Goal: Task Accomplishment & Management: Manage account settings

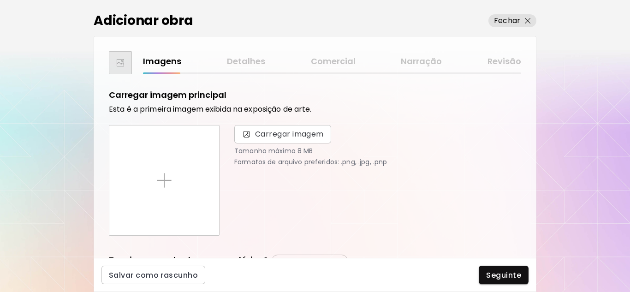
click at [257, 61] on div "Imagens Detalhes Comercial Narração Revisão" at bounding box center [332, 61] width 378 height 13
click at [519, 17] on p "Fechar" at bounding box center [507, 20] width 26 height 11
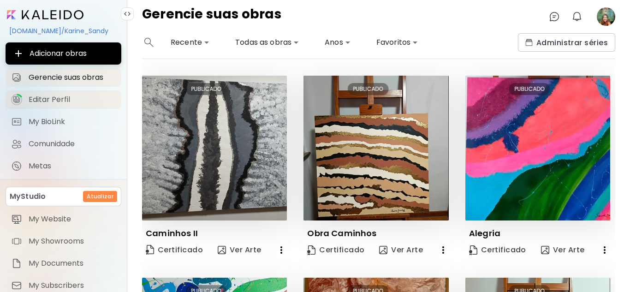
click at [51, 97] on span "Editar Perfil" at bounding box center [72, 99] width 87 height 9
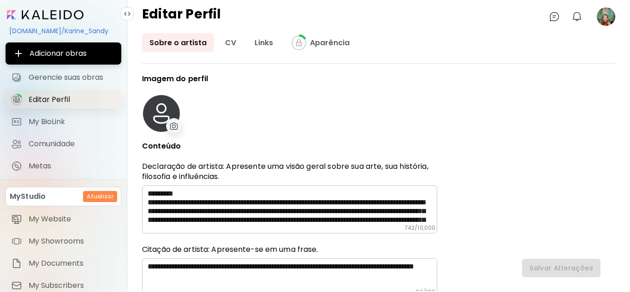
type input "******"
type input "**********"
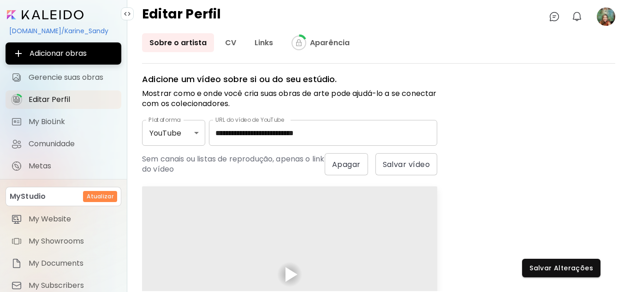
scroll to position [461, 0]
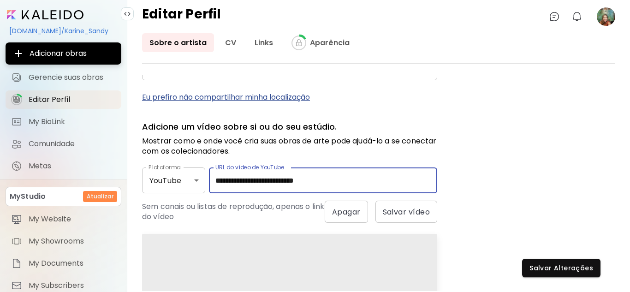
drag, startPoint x: 338, startPoint y: 178, endPoint x: 209, endPoint y: 178, distance: 128.8
click at [209, 178] on div "**********" at bounding box center [289, 181] width 295 height 26
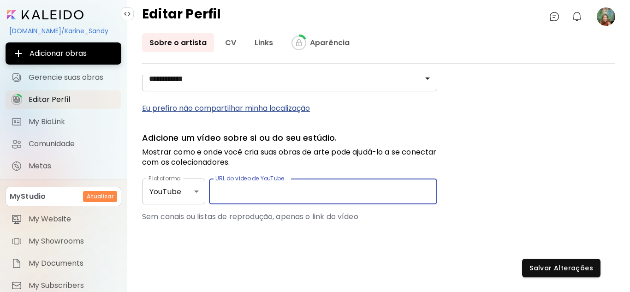
scroll to position [450, 0]
paste input "**********"
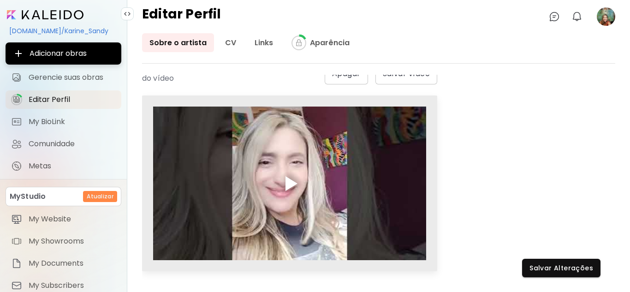
scroll to position [646, 0]
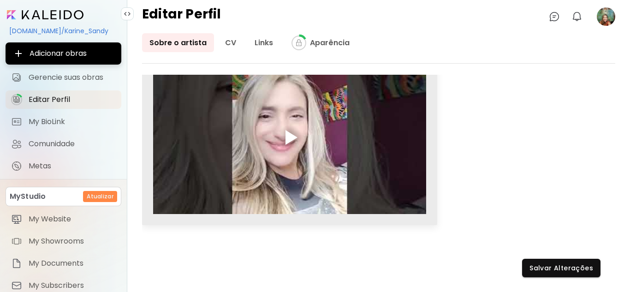
type input "**********"
click at [291, 138] on div at bounding box center [292, 137] width 12 height 15
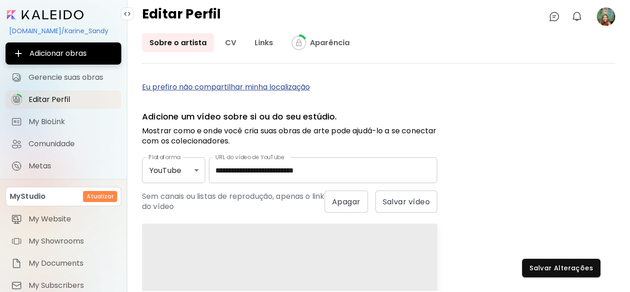
scroll to position [419, 0]
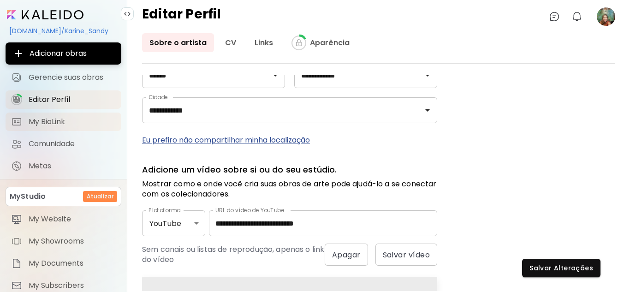
click at [41, 121] on span "My BioLink" at bounding box center [72, 121] width 87 height 9
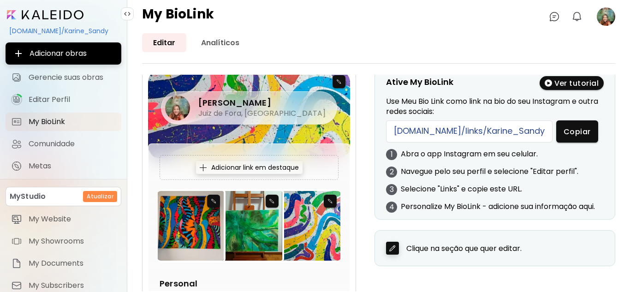
scroll to position [46, 0]
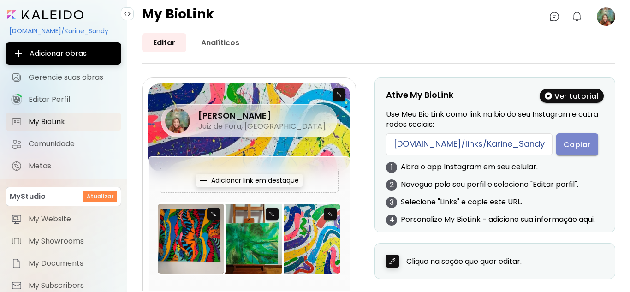
click at [564, 145] on span "Copiar" at bounding box center [577, 145] width 27 height 10
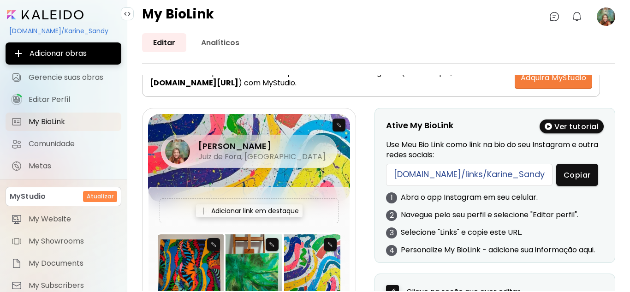
scroll to position [0, 0]
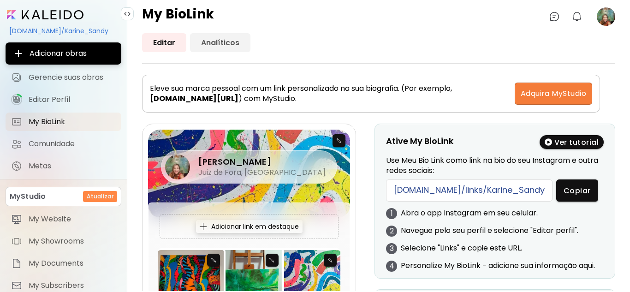
click at [215, 43] on link "Analíticos" at bounding box center [220, 42] width 60 height 19
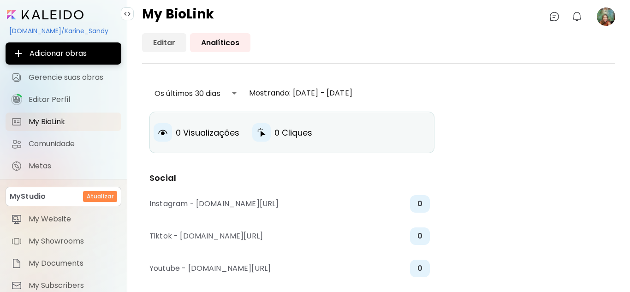
click at [159, 44] on link "Editar" at bounding box center [164, 42] width 44 height 19
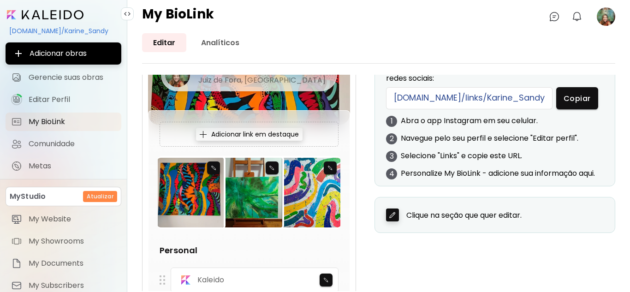
scroll to position [46, 0]
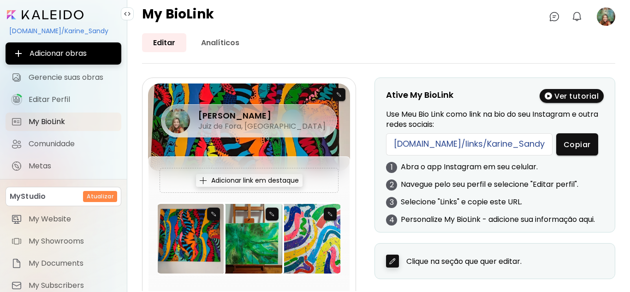
click at [203, 176] on div "Adicionar link em destaque" at bounding box center [249, 180] width 107 height 13
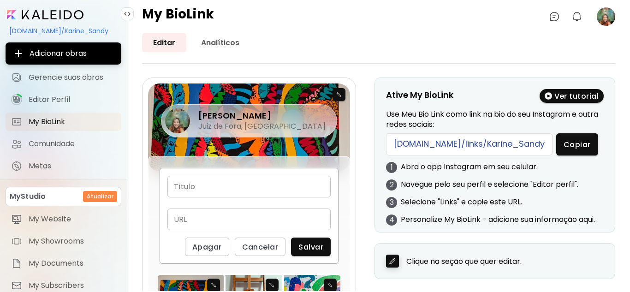
click at [371, 40] on div "Editar Analíticos" at bounding box center [378, 42] width 473 height 19
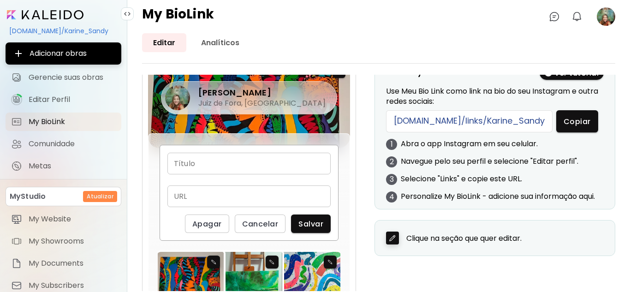
scroll to position [92, 0]
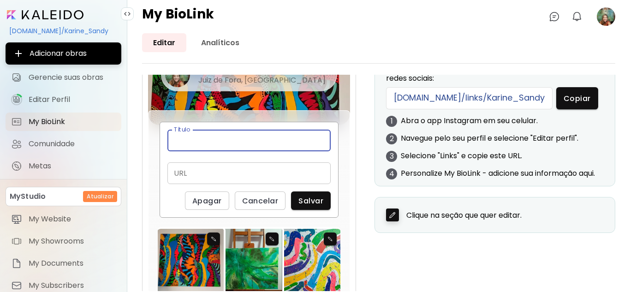
click at [197, 139] on input "text" at bounding box center [249, 141] width 163 height 22
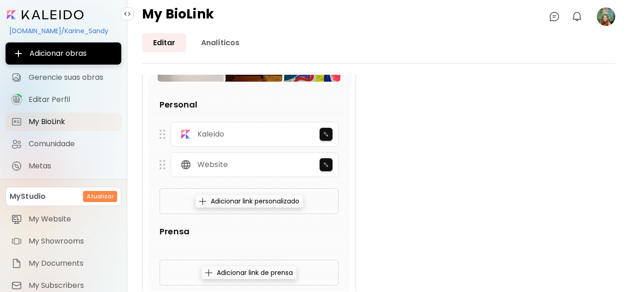
scroll to position [323, 0]
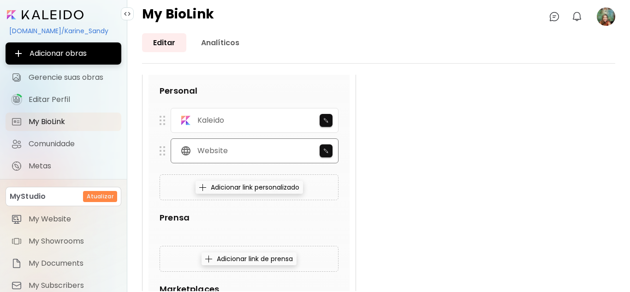
click at [212, 151] on p "Website" at bounding box center [213, 151] width 30 height 10
click at [218, 120] on p "Kaleido" at bounding box center [211, 120] width 27 height 10
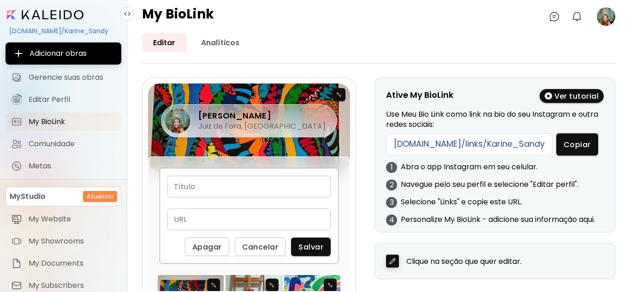
scroll to position [0, 0]
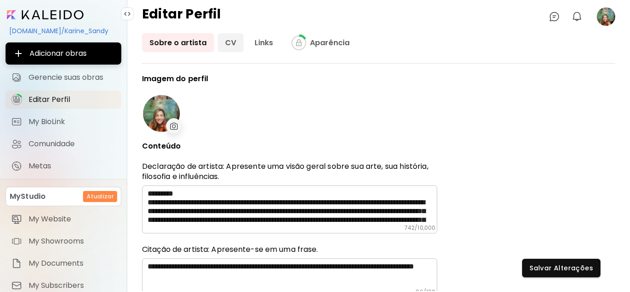
scroll to position [649, 0]
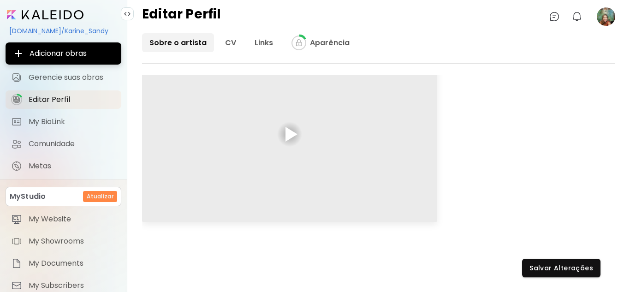
click at [181, 42] on link "Sobre o artista" at bounding box center [178, 42] width 72 height 19
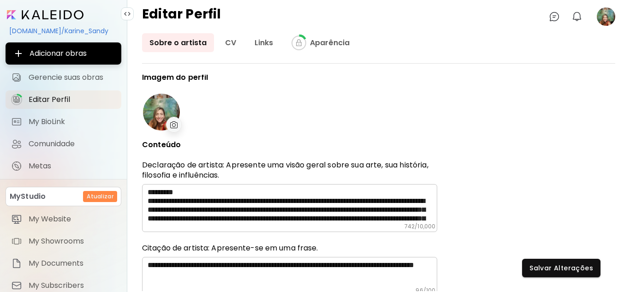
scroll to position [0, 0]
